Goal: Transaction & Acquisition: Purchase product/service

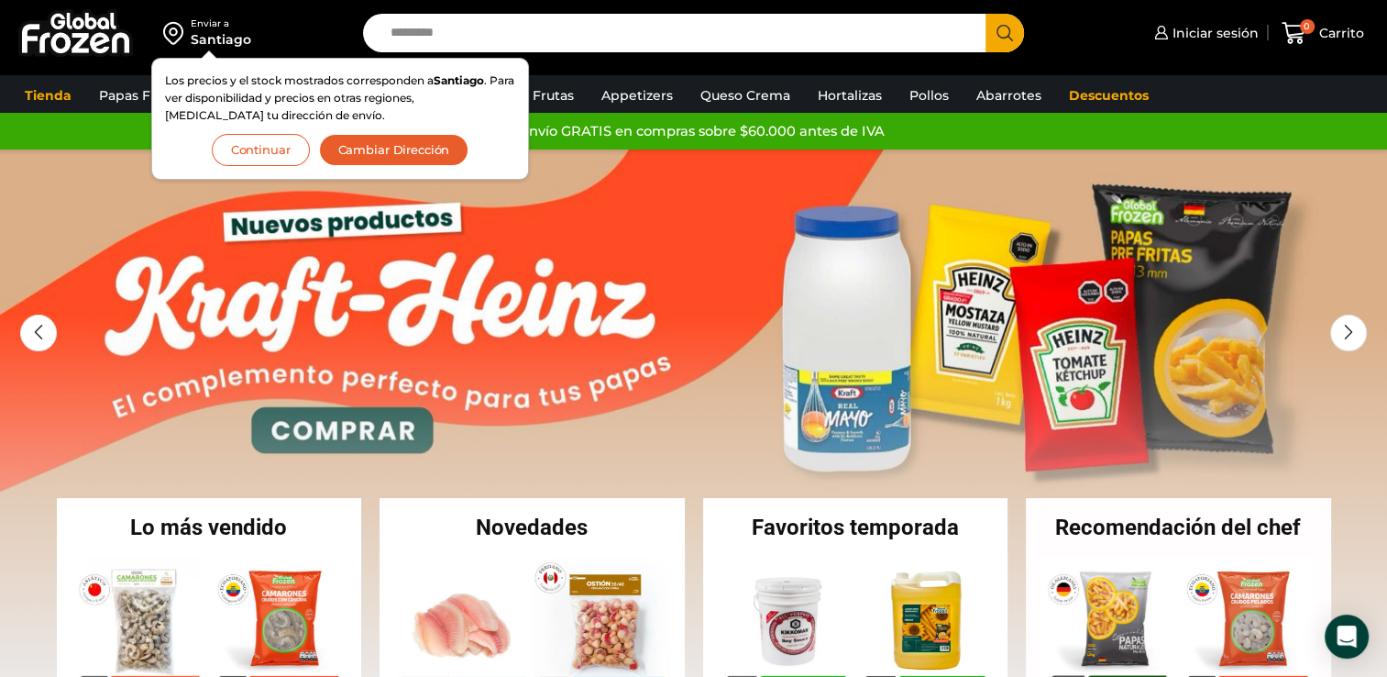
click at [272, 146] on button "Continuar" at bounding box center [261, 150] width 98 height 32
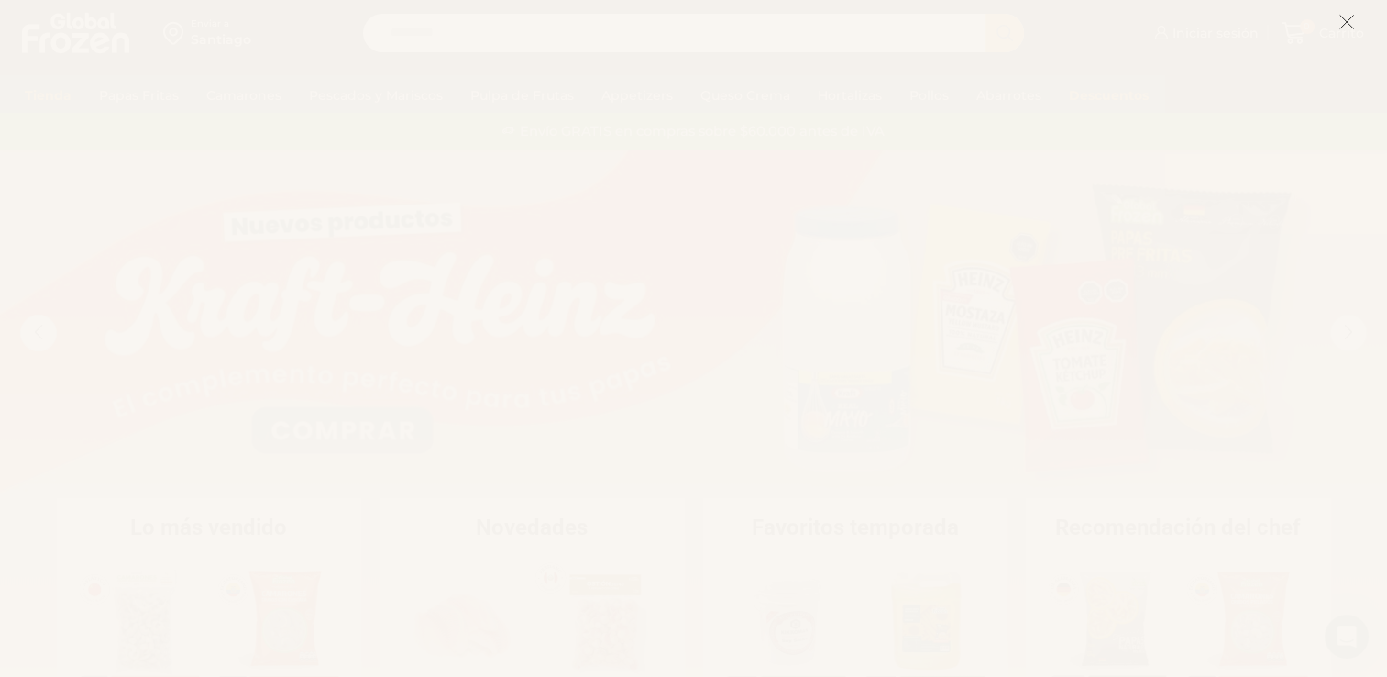
click at [1340, 26] on icon at bounding box center [1347, 22] width 17 height 17
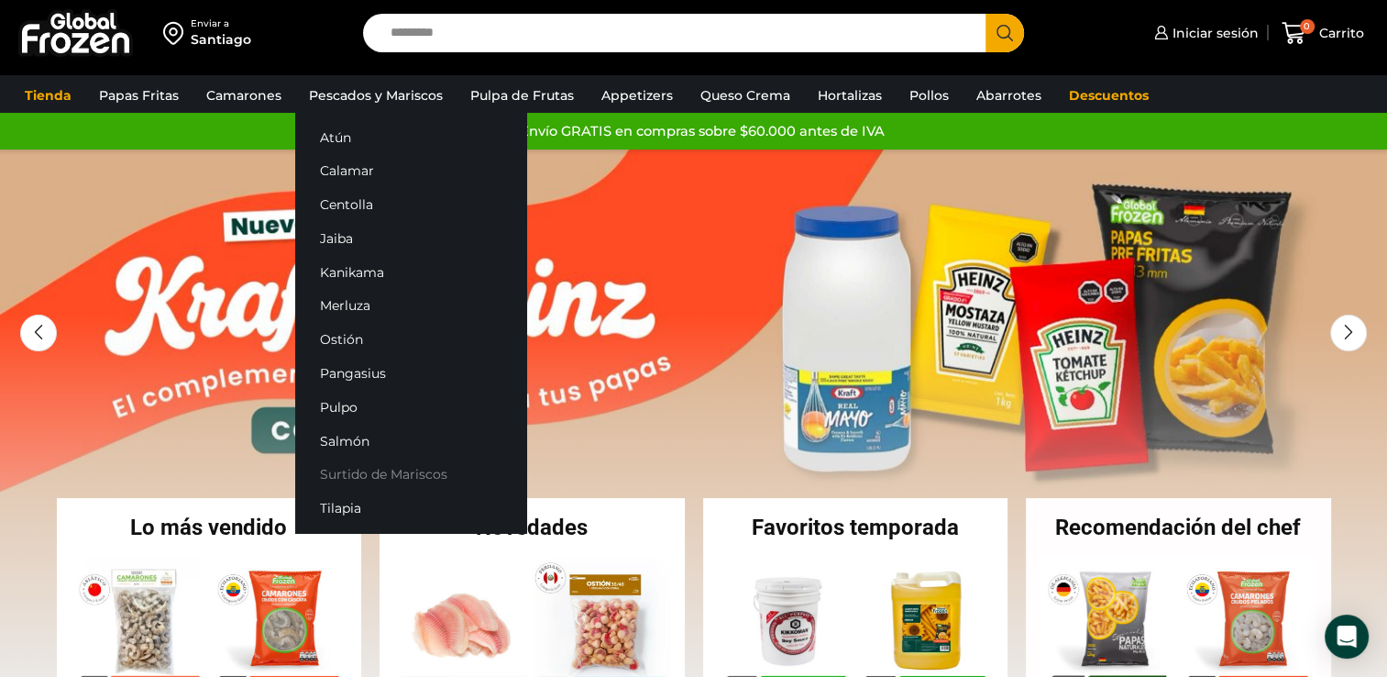
click at [413, 482] on link "Surtido de Mariscos" at bounding box center [410, 474] width 231 height 34
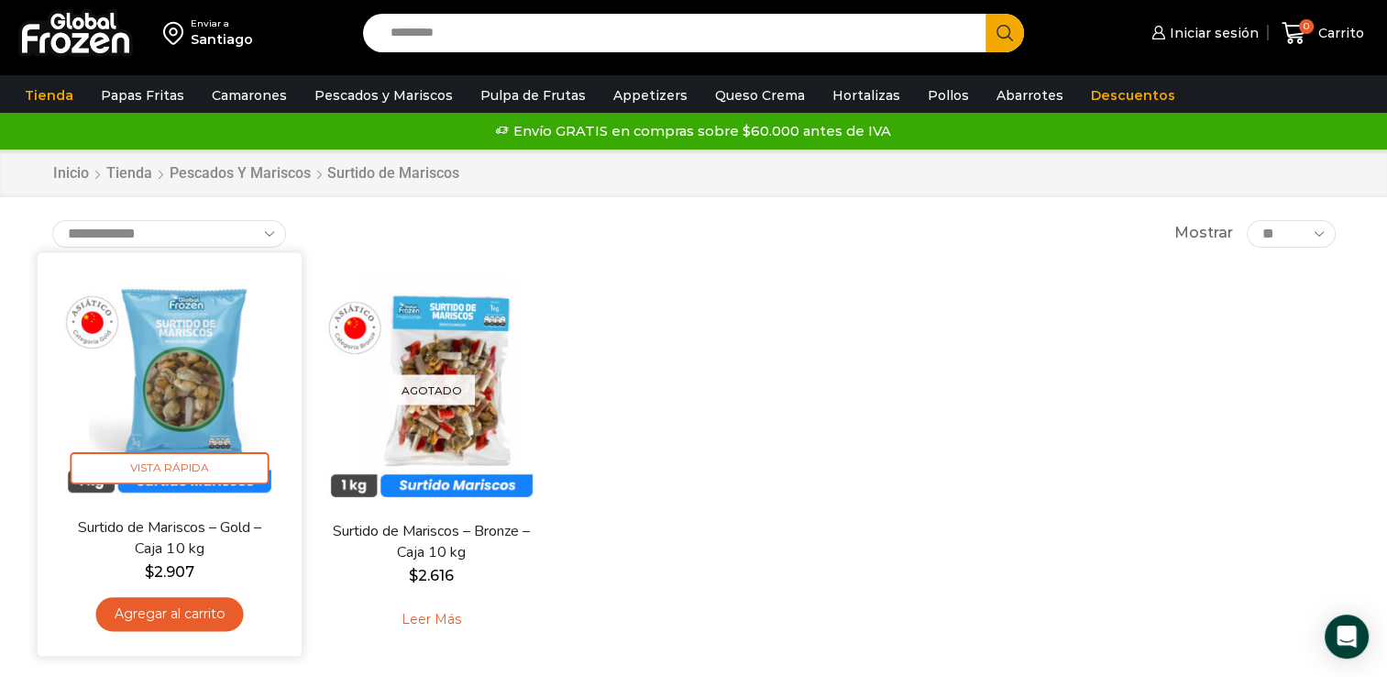
click at [194, 342] on img at bounding box center [169, 384] width 237 height 237
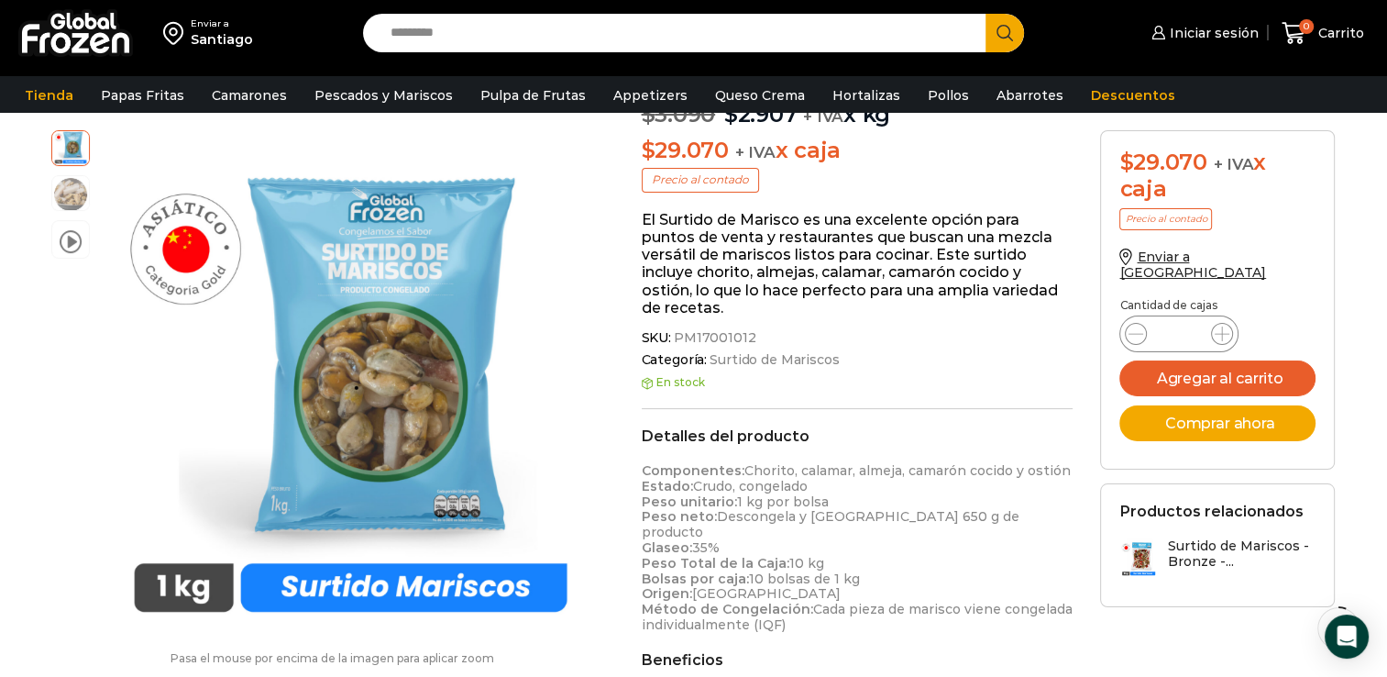
scroll to position [92, 0]
